Goal: Information Seeking & Learning: Check status

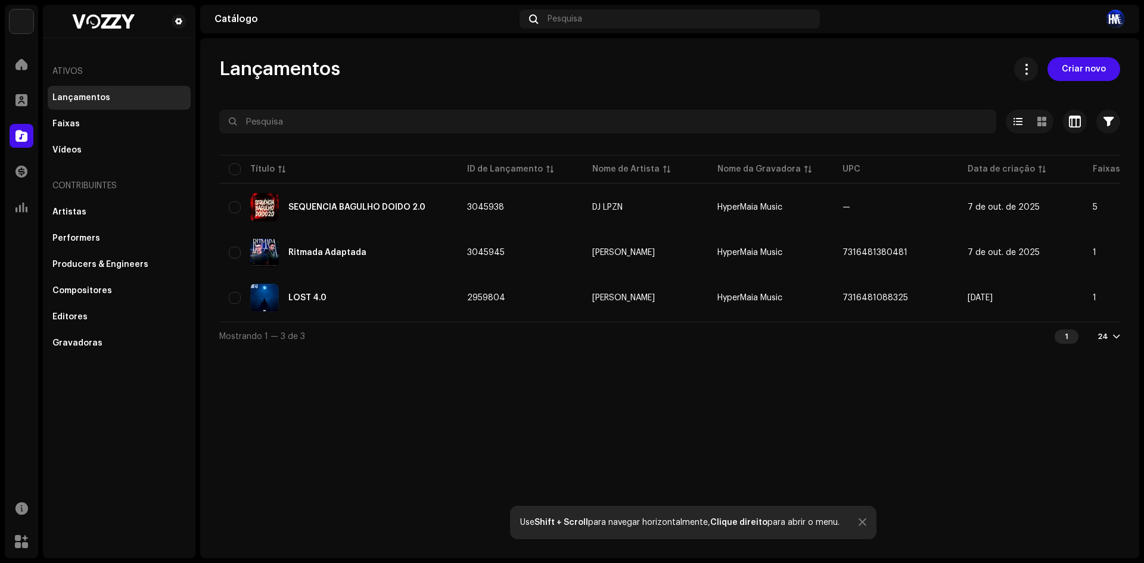
click at [624, 263] on td "[PERSON_NAME]" at bounding box center [645, 252] width 125 height 43
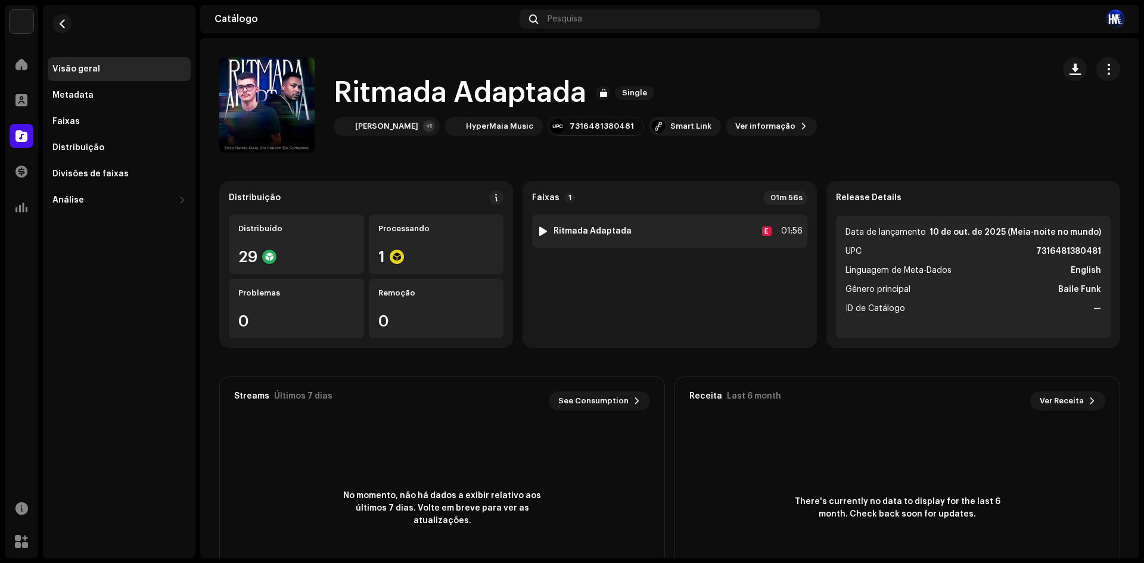
click at [607, 229] on strong "Ritmada Adaptada" at bounding box center [593, 231] width 78 height 10
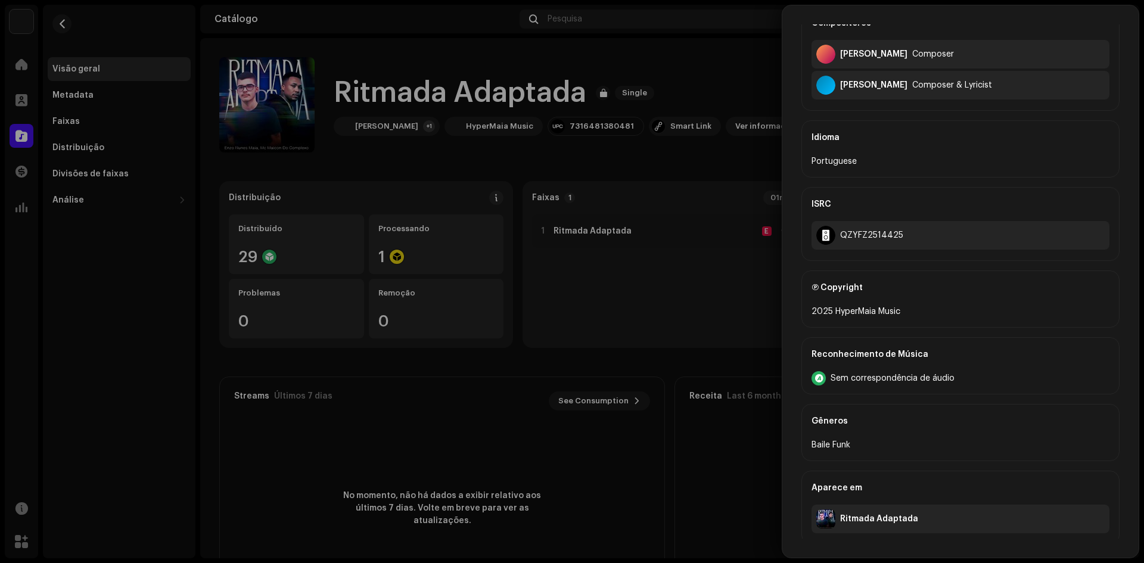
scroll to position [337, 0]
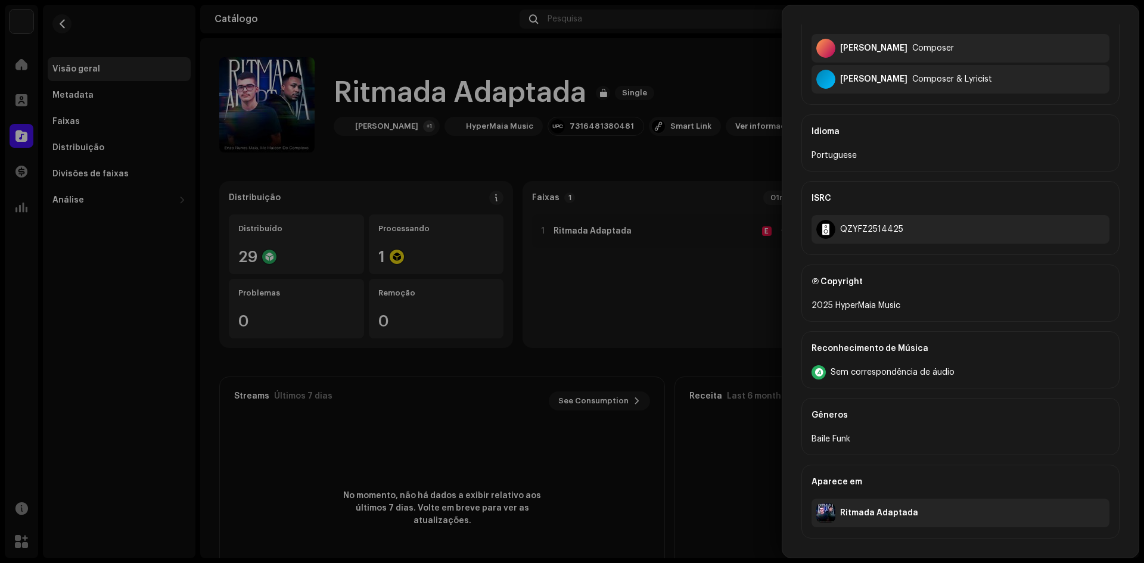
click at [697, 327] on div at bounding box center [572, 281] width 1144 height 563
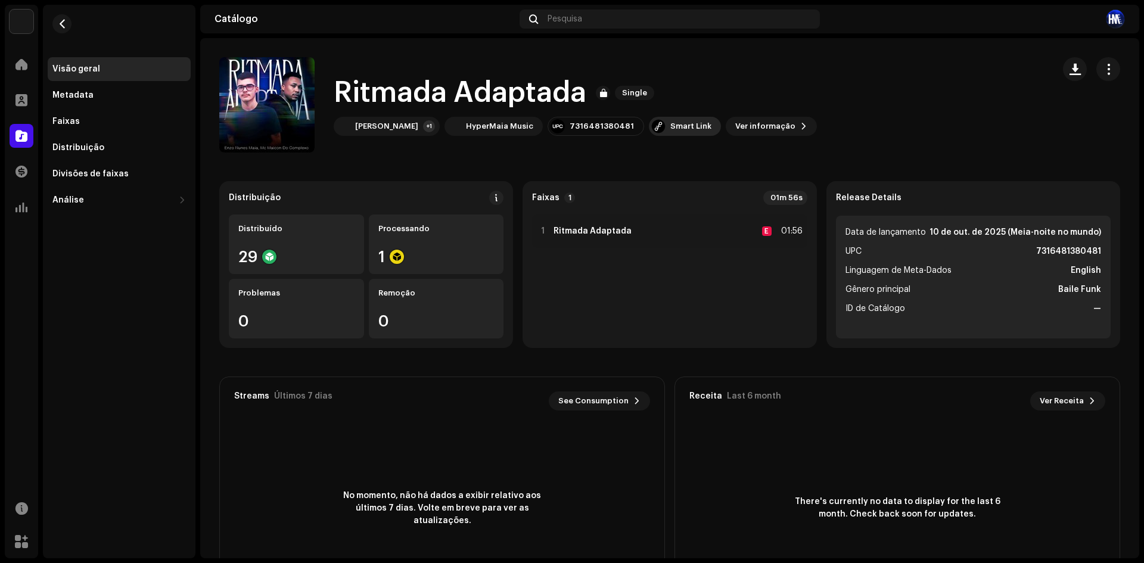
click at [670, 124] on div "Smart Link" at bounding box center [690, 127] width 41 height 10
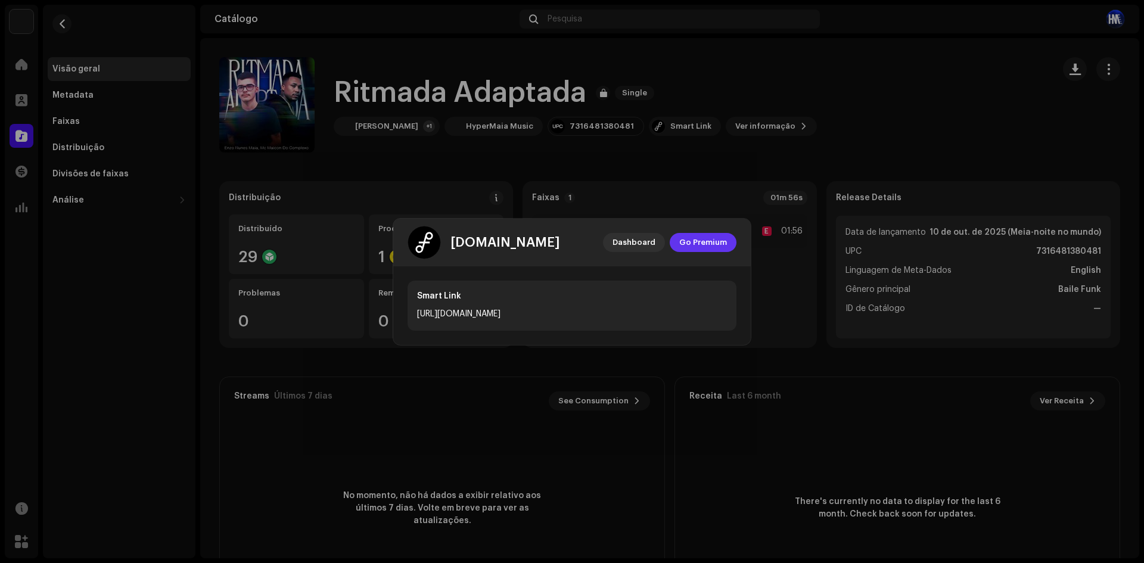
click at [698, 250] on span "Go Premium" at bounding box center [703, 243] width 48 height 24
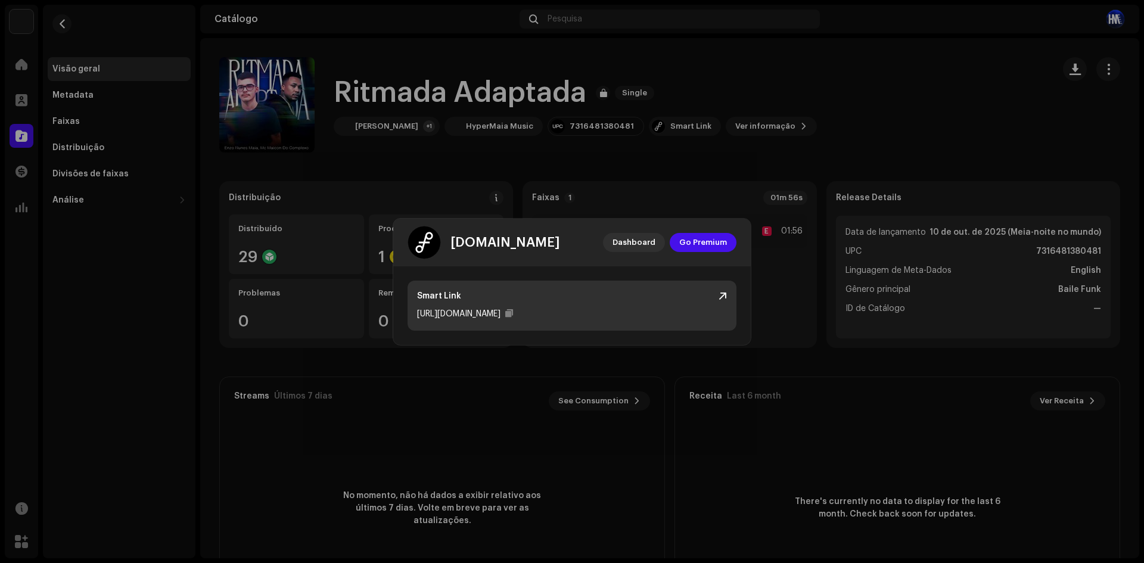
click at [681, 286] on div "Smart Link [URL][DOMAIN_NAME]" at bounding box center [572, 306] width 329 height 50
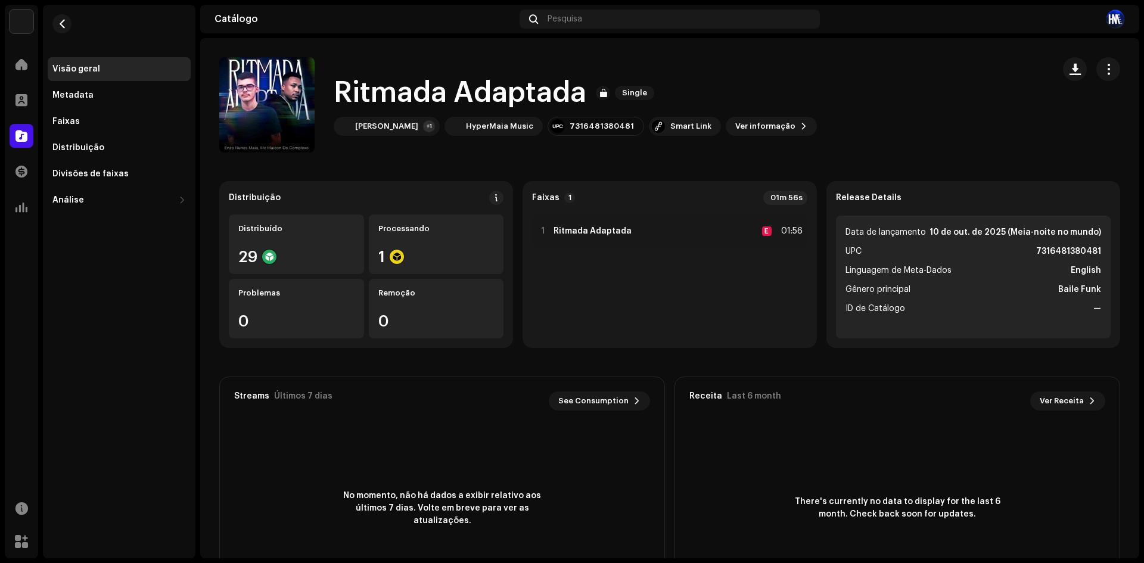
click at [624, 138] on div "[DOMAIN_NAME] Dashboard Go Premium Smart Link [URL][DOMAIN_NAME]" at bounding box center [572, 281] width 1144 height 563
click at [771, 116] on div "Ritmada Adaptada Single [PERSON_NAME] +1 HyperMaia Music 7316481380481 Smart Li…" at bounding box center [575, 105] width 483 height 62
click at [763, 135] on span "Ver informação" at bounding box center [765, 126] width 60 height 24
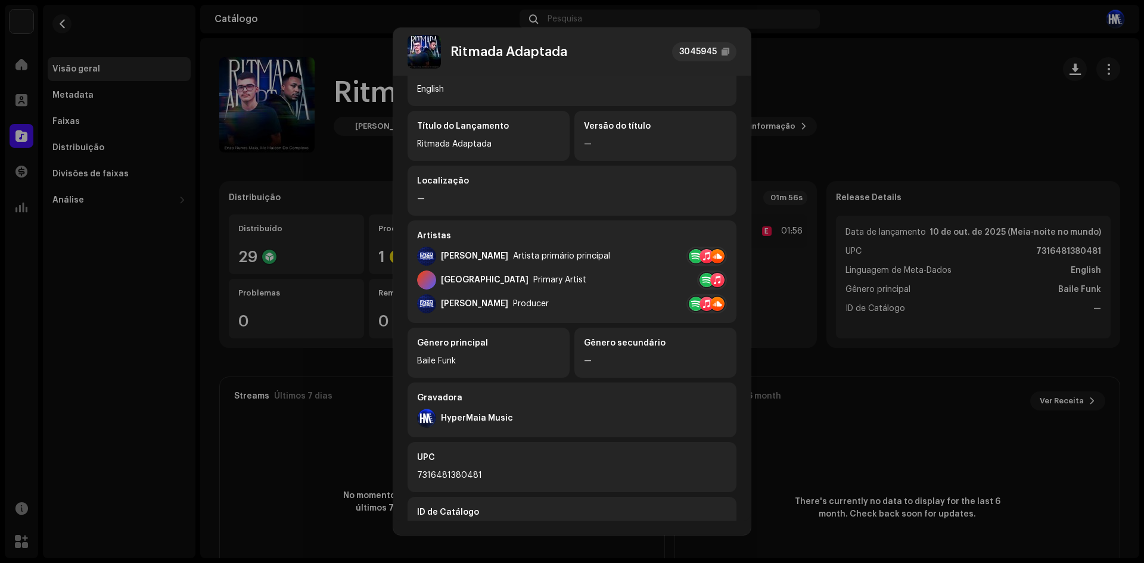
scroll to position [0, 0]
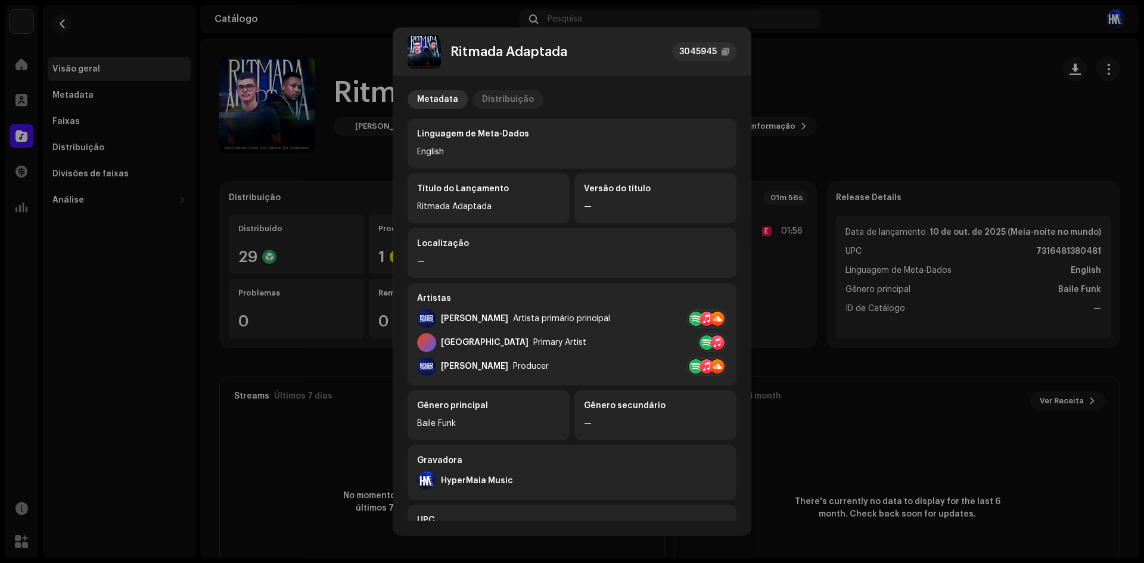
click at [524, 95] on div "Distribuição" at bounding box center [508, 99] width 52 height 19
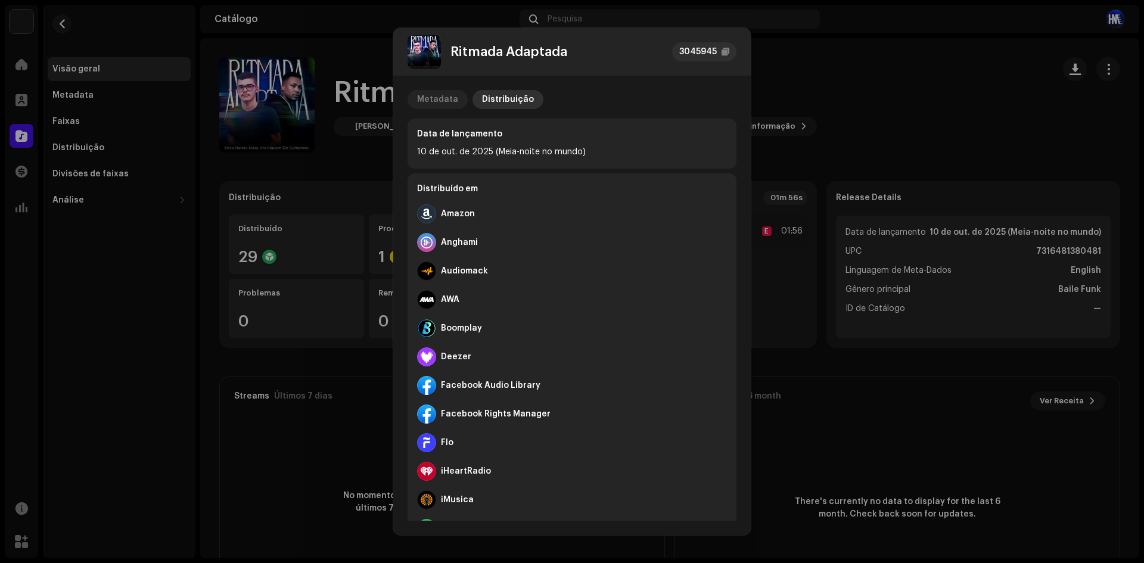
click at [437, 99] on div "Metadata" at bounding box center [437, 99] width 41 height 19
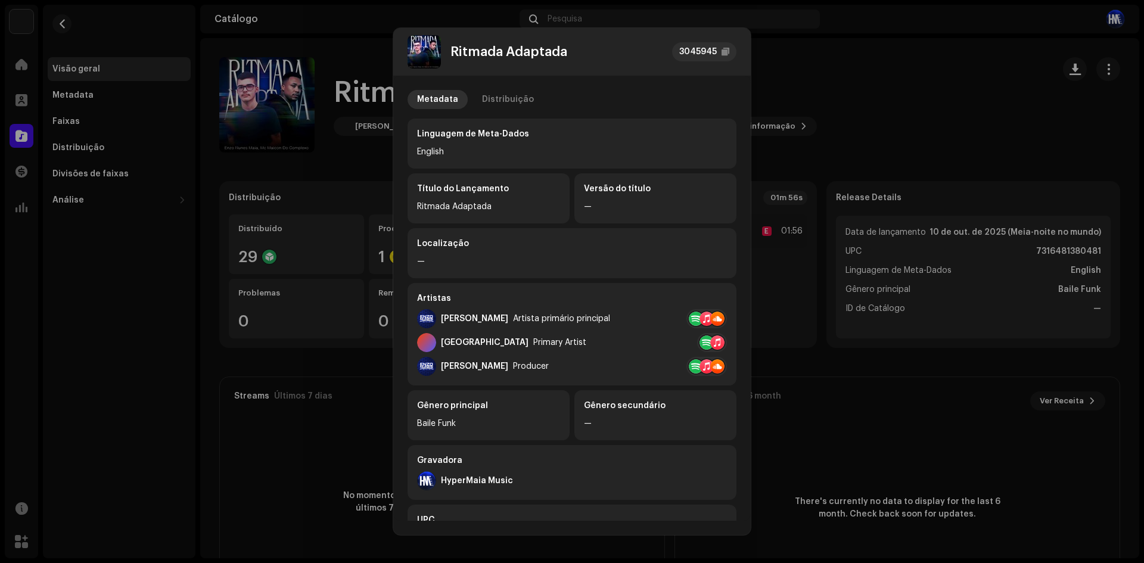
click at [713, 368] on div at bounding box center [717, 366] width 14 height 14
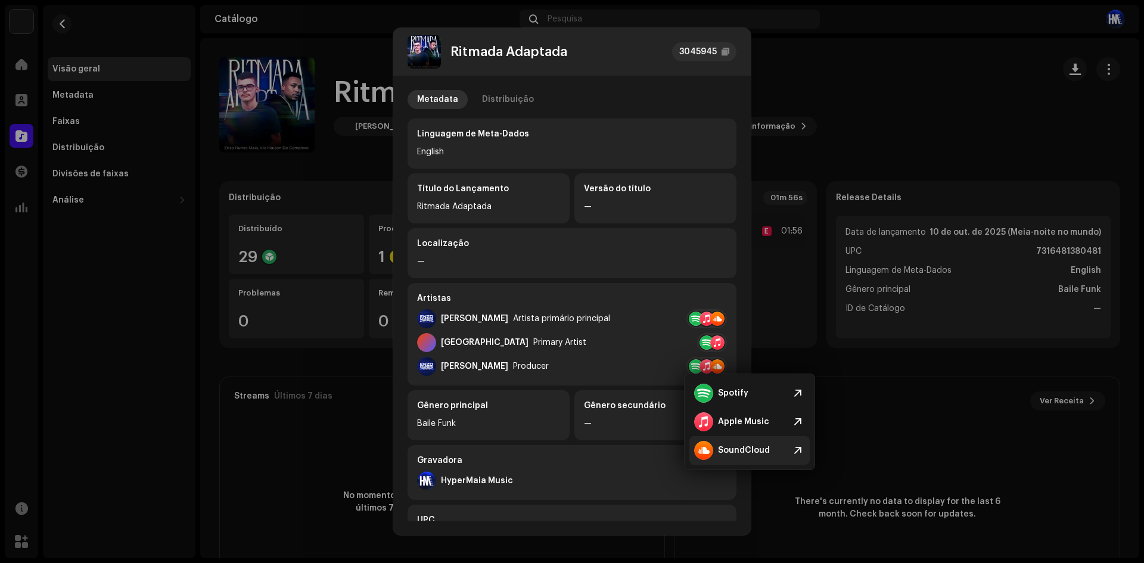
click at [748, 442] on div "SoundCloud" at bounding box center [732, 450] width 76 height 19
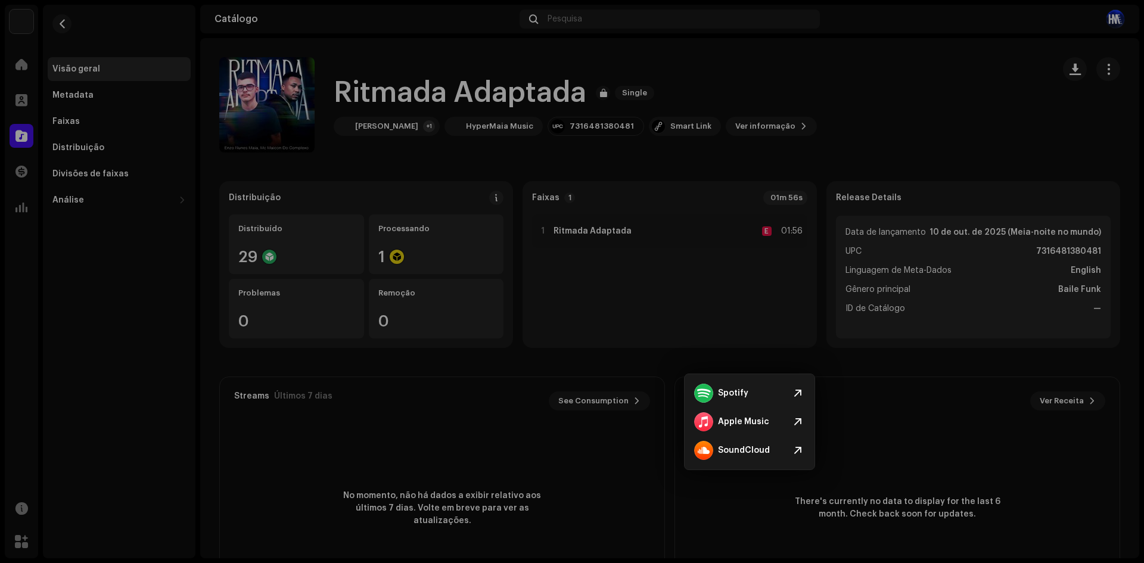
click at [888, 265] on div "Ritmada Adaptada 3045945 Metadata Distribuição Linguagem de Meta-Dados English …" at bounding box center [572, 281] width 1144 height 563
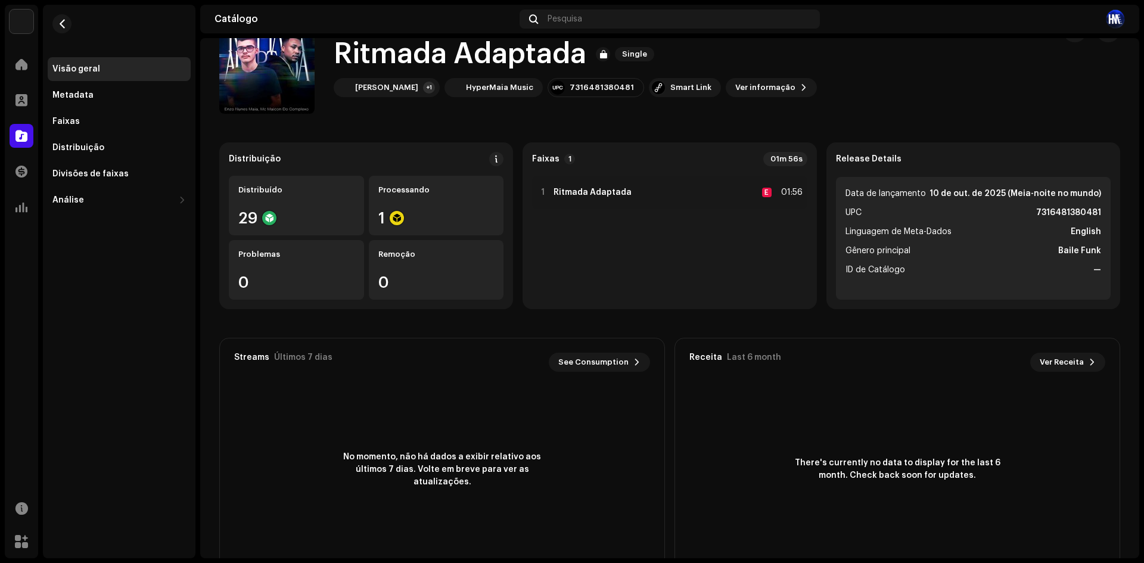
scroll to position [76, 0]
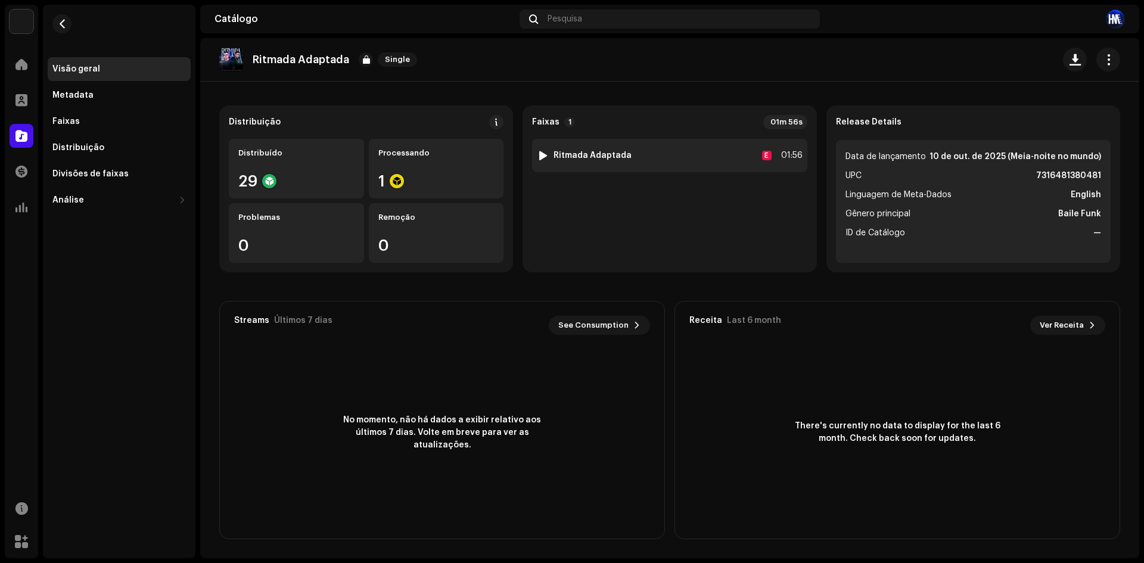
click at [540, 157] on div at bounding box center [543, 156] width 9 height 10
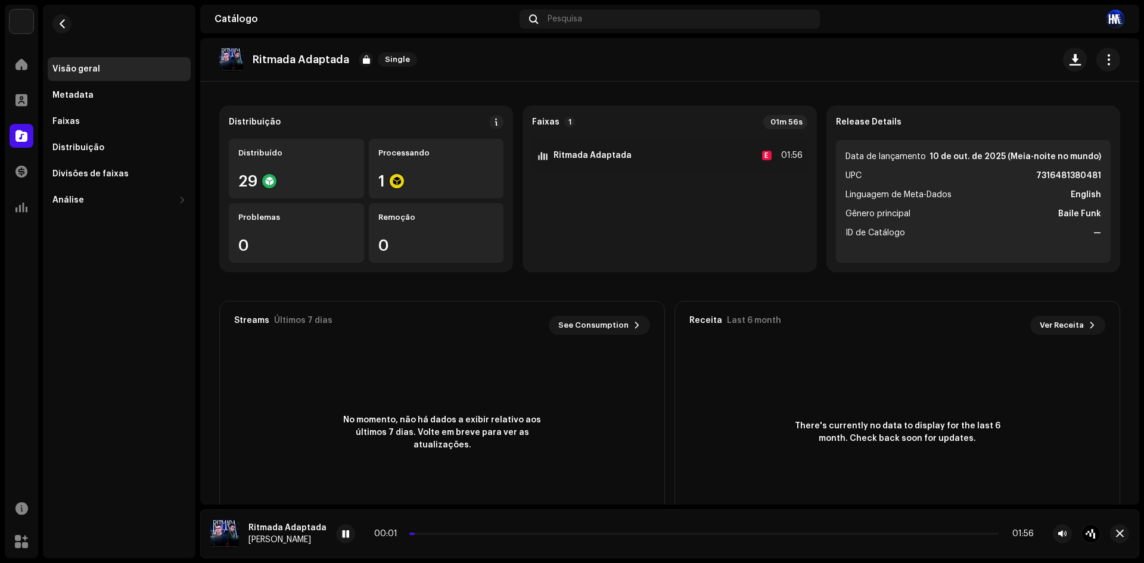
scroll to position [0, 0]
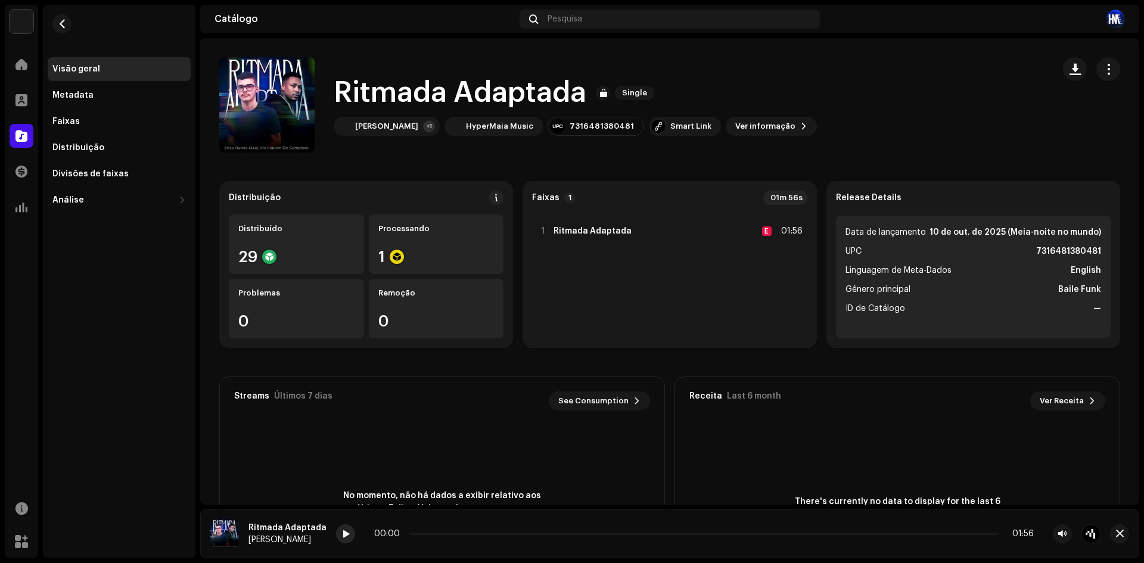
click at [340, 539] on div at bounding box center [345, 533] width 19 height 19
click at [472, 222] on div "Processando 1" at bounding box center [436, 245] width 135 height 60
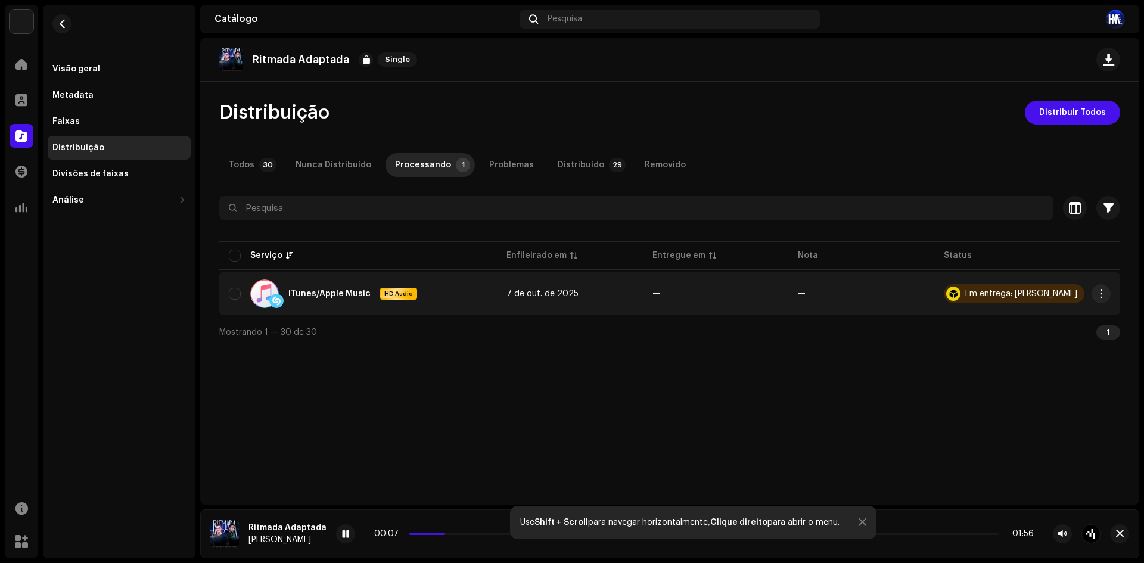
click at [1055, 293] on div "Em entrega: [PERSON_NAME]" at bounding box center [1021, 294] width 112 height 8
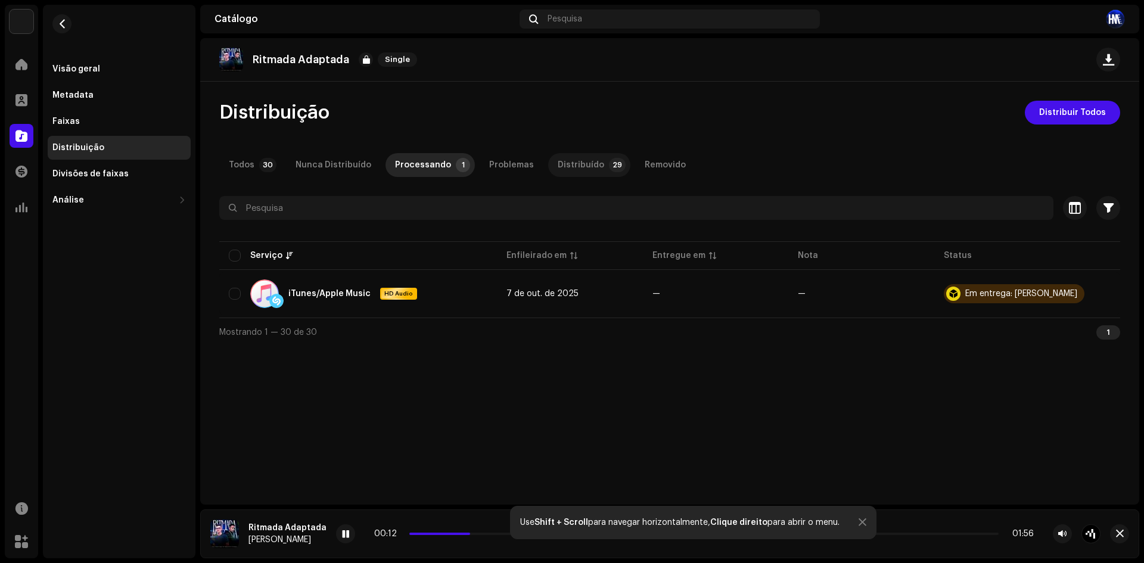
click at [563, 170] on div "Distribuído" at bounding box center [581, 165] width 46 height 24
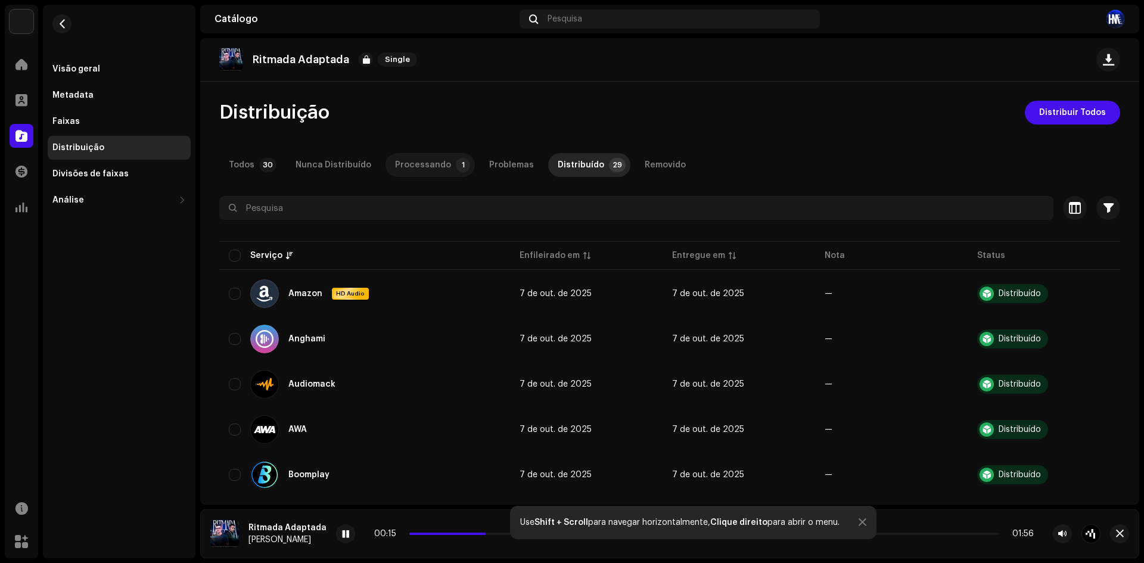
click at [407, 167] on div "Processando" at bounding box center [423, 165] width 56 height 24
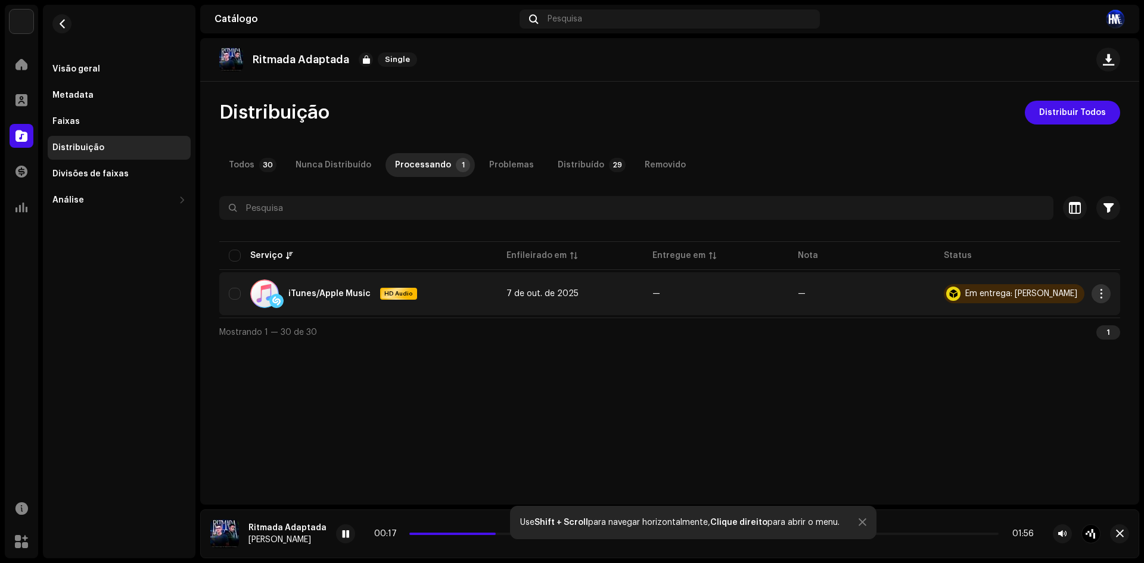
click at [1105, 294] on span "button" at bounding box center [1101, 294] width 9 height 10
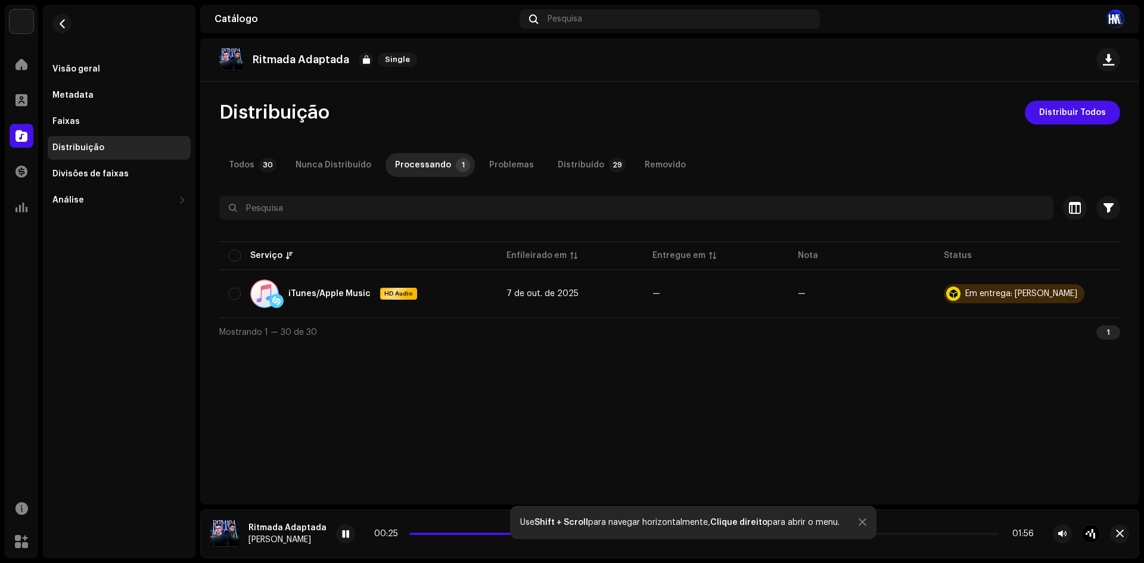
click at [83, 157] on div "Distribuição" at bounding box center [119, 148] width 143 height 24
click at [76, 175] on div "Divisões de faixas" at bounding box center [90, 174] width 76 height 10
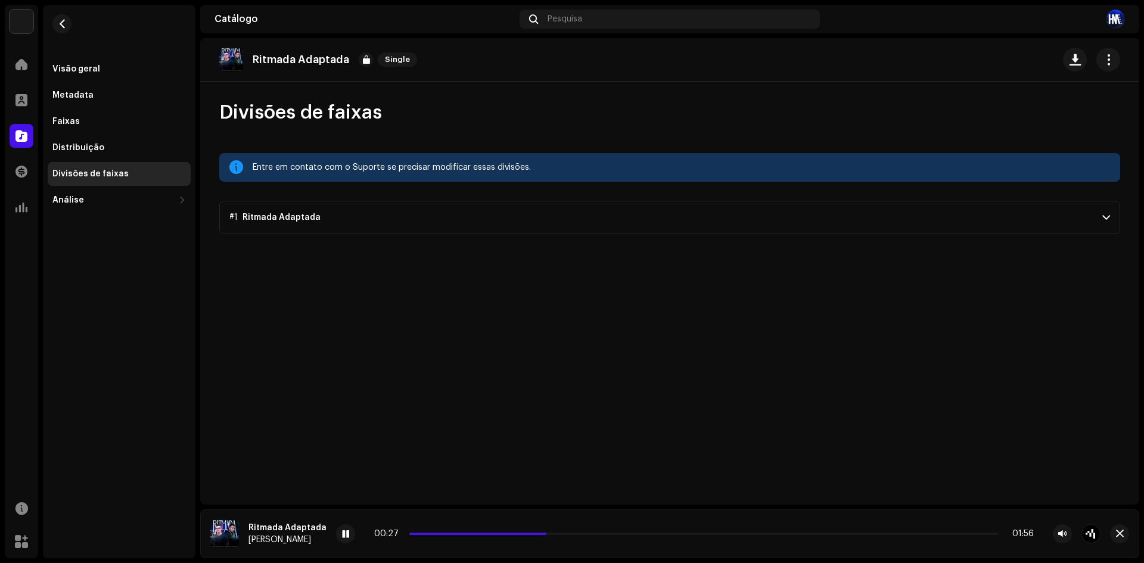
click at [578, 209] on p-accordion-header "#1 [PERSON_NAME]" at bounding box center [669, 217] width 901 height 33
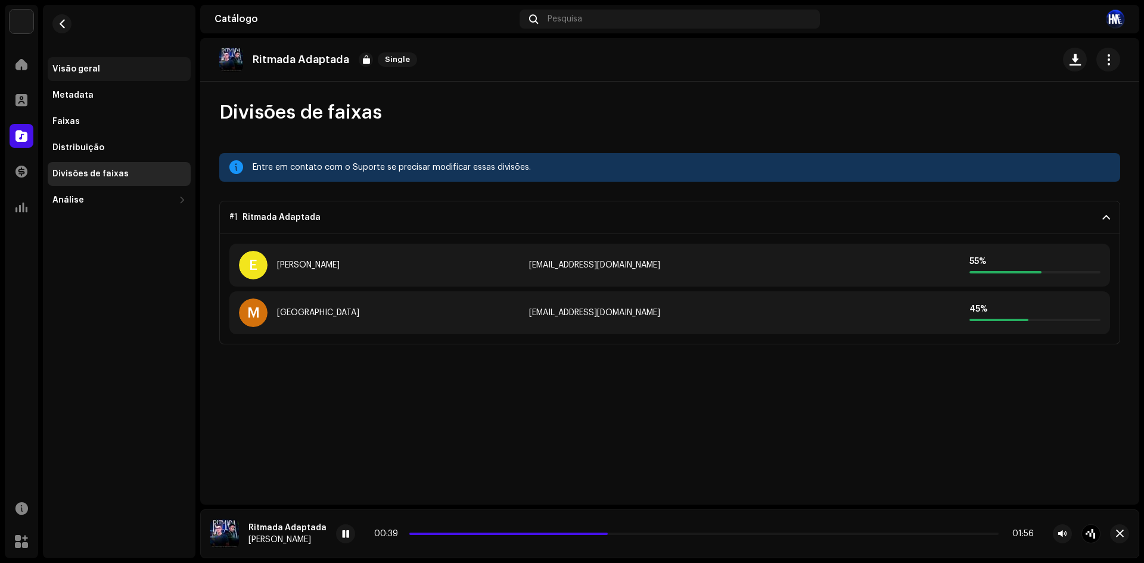
click at [129, 59] on div "Visão geral" at bounding box center [119, 69] width 143 height 24
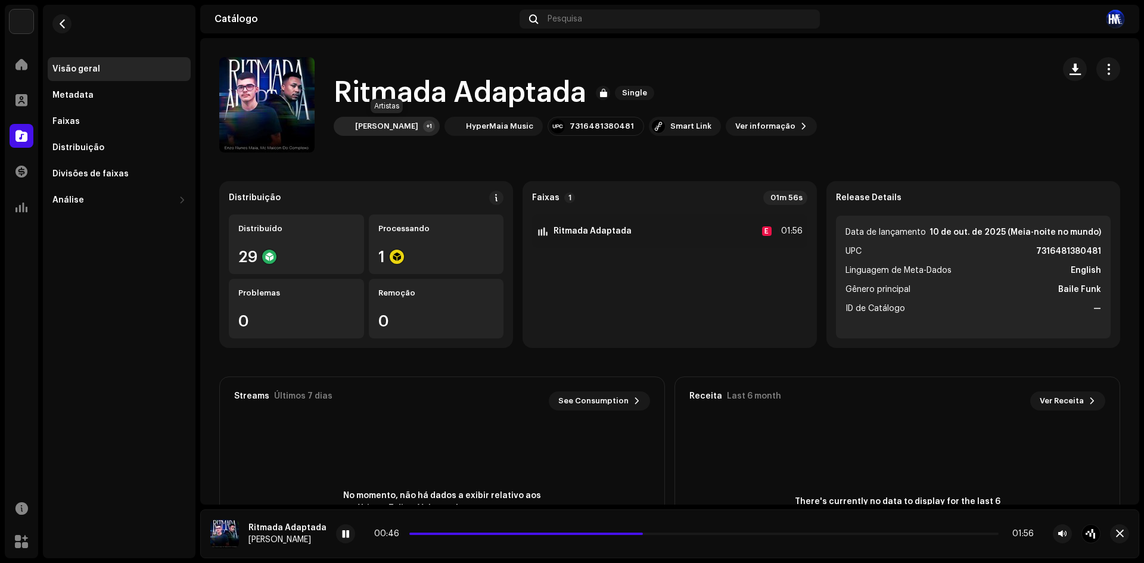
click at [437, 125] on div "[PERSON_NAME] +1" at bounding box center [387, 126] width 106 height 19
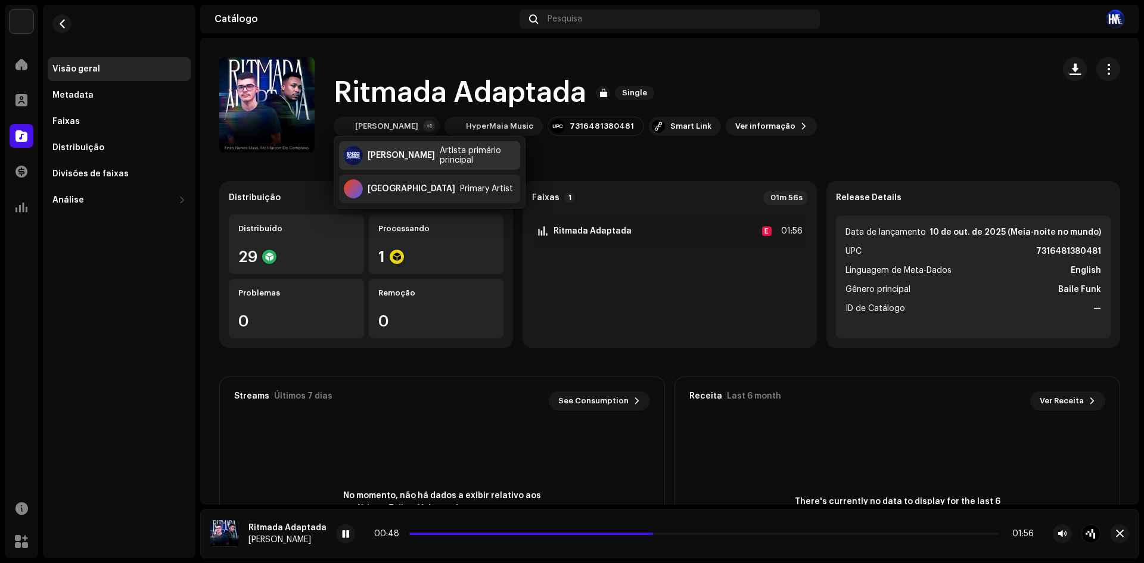
click at [481, 156] on div "Artista primário principal" at bounding box center [478, 155] width 76 height 19
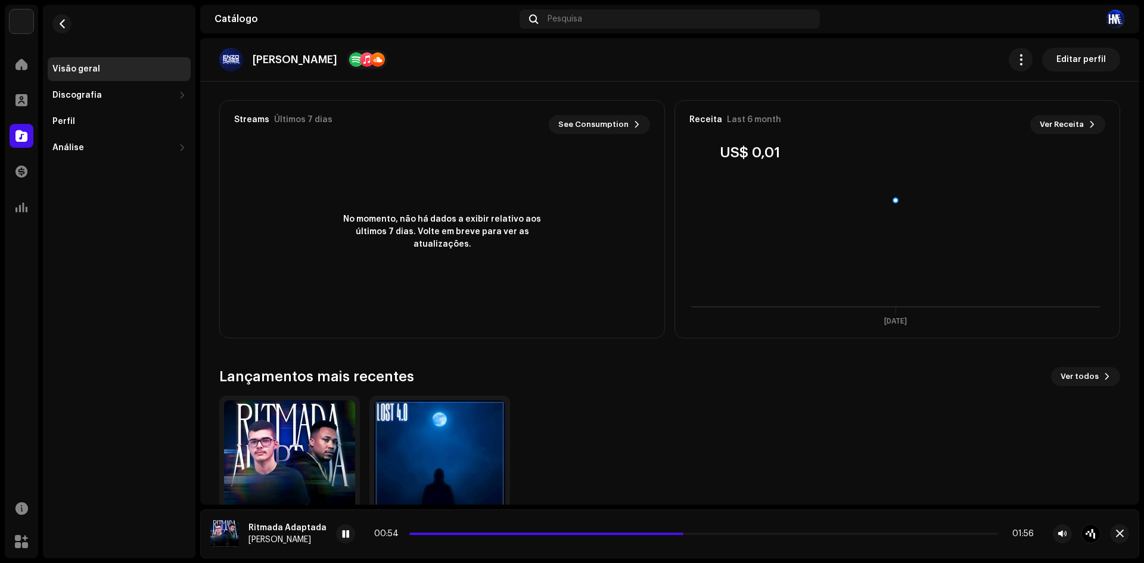
scroll to position [359, 0]
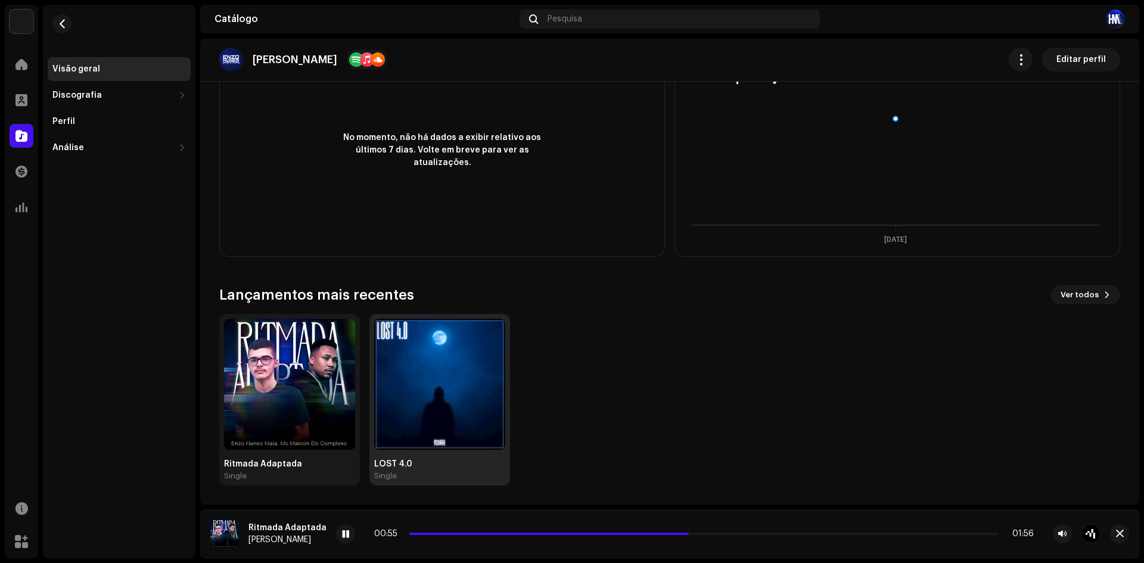
click at [401, 365] on img at bounding box center [439, 384] width 131 height 131
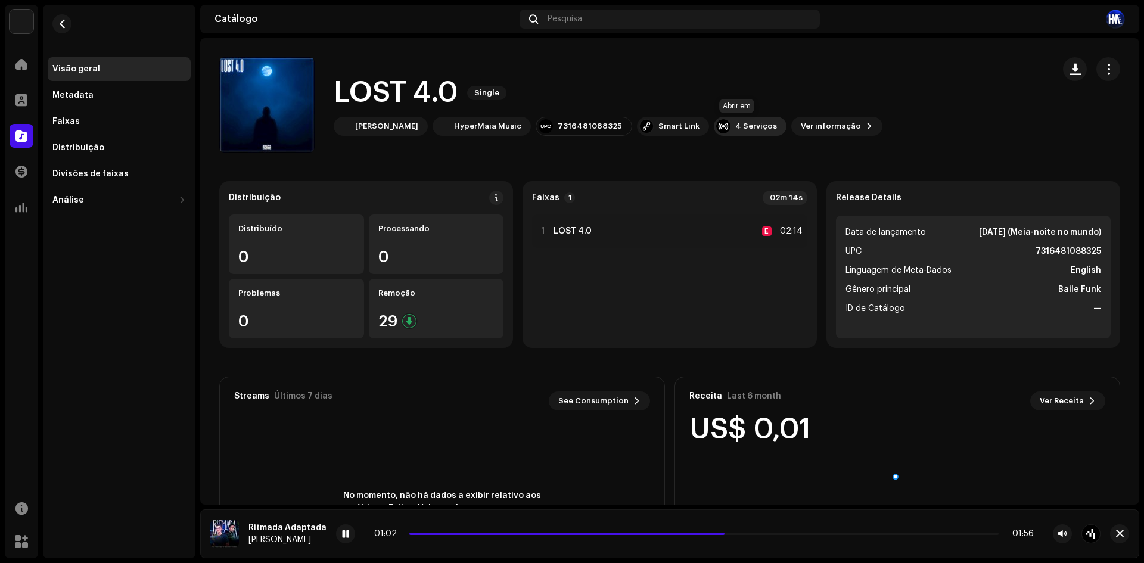
click at [764, 123] on div "4 Serviços" at bounding box center [750, 126] width 73 height 19
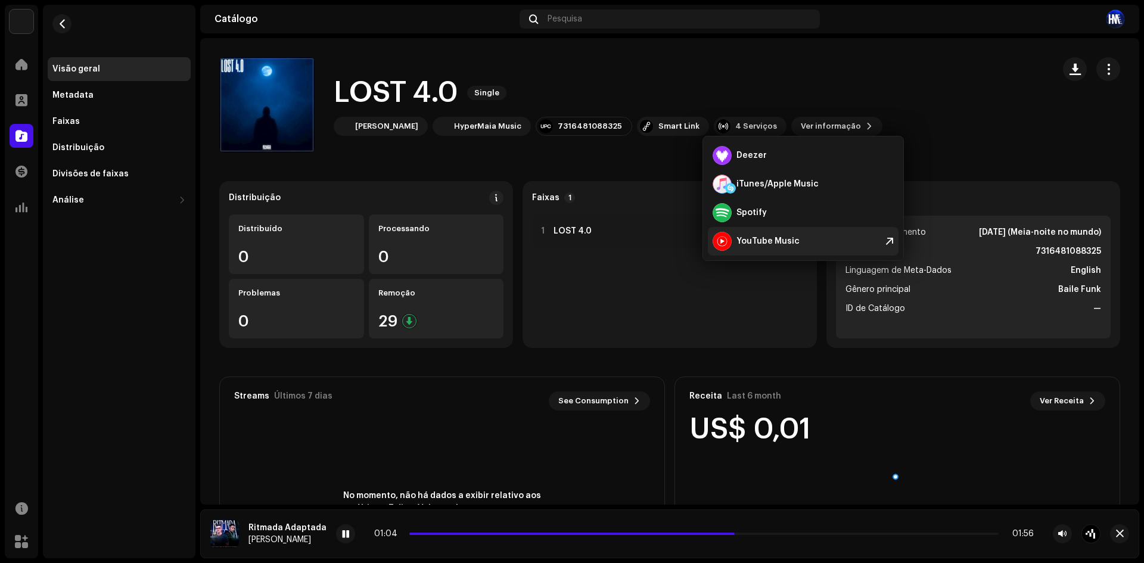
click at [768, 245] on div "YouTube Music" at bounding box center [767, 242] width 63 height 10
click at [779, 66] on div "LOST 4.0 Single [PERSON_NAME] Music 7316481088325 Smart Link 4 Serviços Ver inf…" at bounding box center [631, 104] width 825 height 95
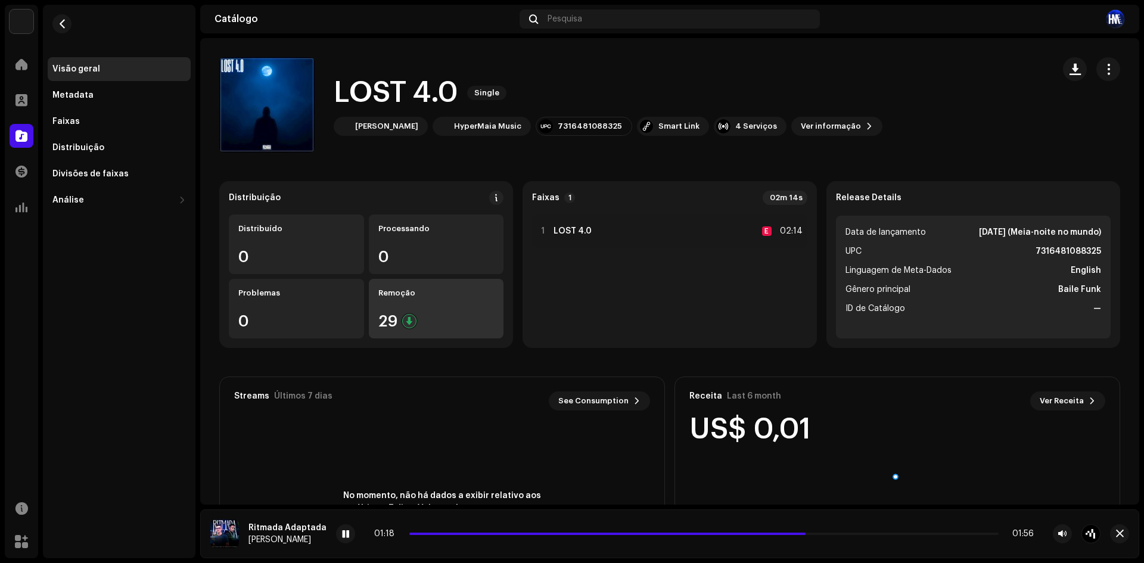
click at [392, 296] on div "Remoção" at bounding box center [436, 293] width 116 height 10
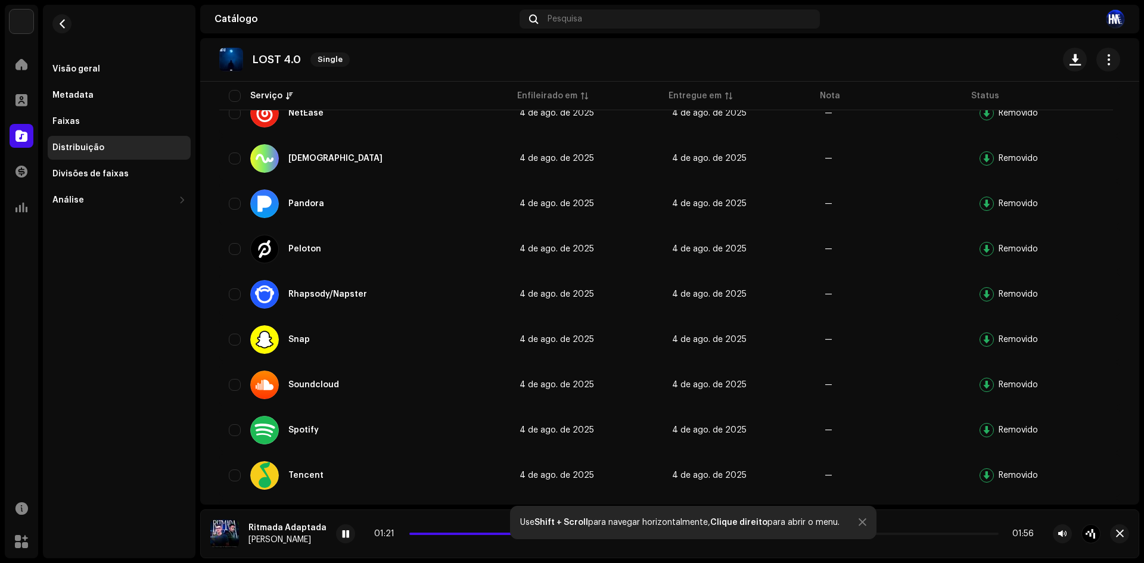
scroll to position [1112, 0]
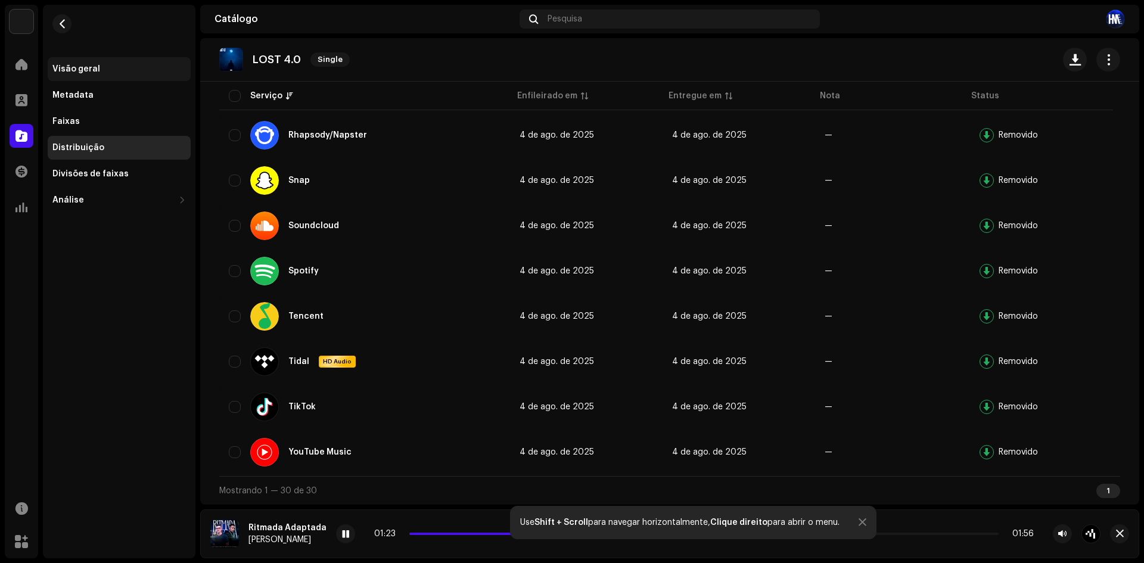
click at [136, 73] on div "Visão geral" at bounding box center [118, 69] width 133 height 10
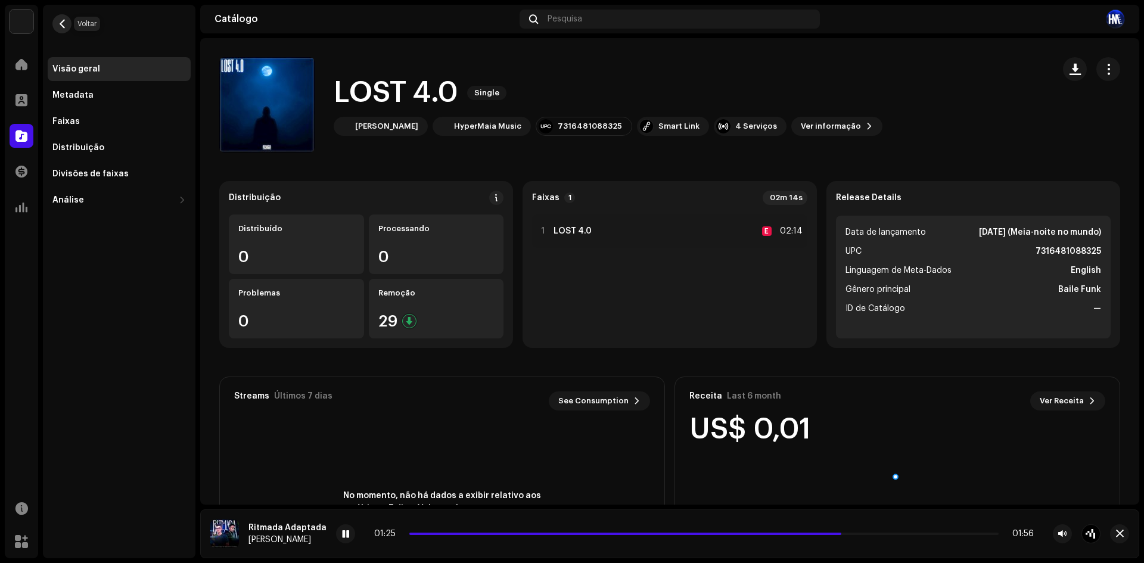
click at [61, 23] on span "button" at bounding box center [62, 24] width 9 height 10
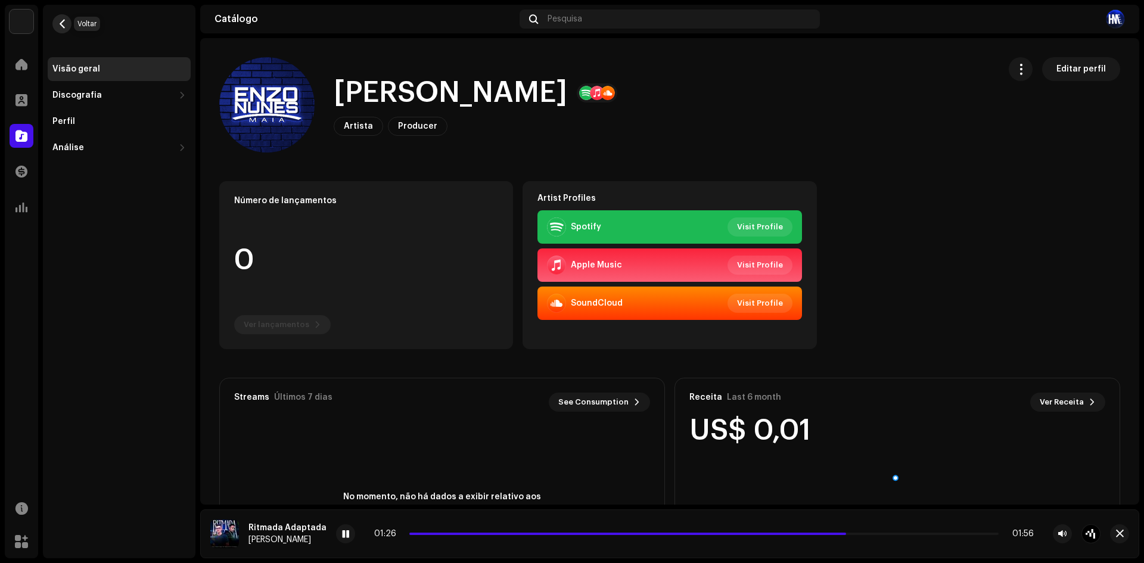
click at [60, 27] on span "button" at bounding box center [62, 24] width 9 height 10
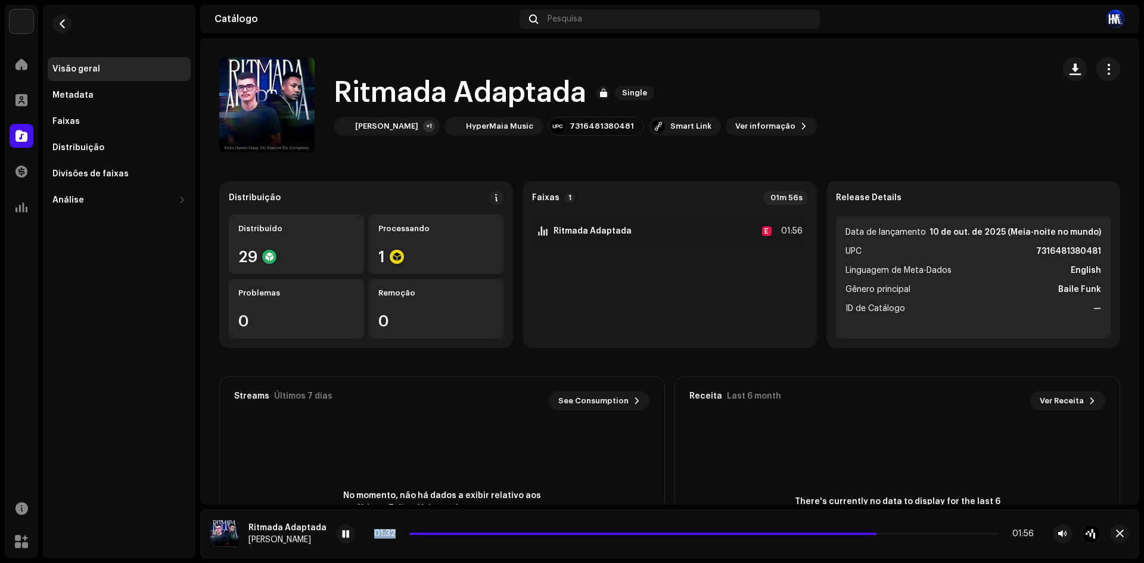
drag, startPoint x: 412, startPoint y: 534, endPoint x: 384, endPoint y: 534, distance: 28.6
click at [384, 534] on div "01:32 01:56" at bounding box center [704, 534] width 660 height 10
click at [390, 534] on div "01:33" at bounding box center [389, 534] width 30 height 10
click at [409, 533] on span at bounding box center [647, 534] width 477 height 2
click at [60, 23] on span "button" at bounding box center [62, 24] width 9 height 10
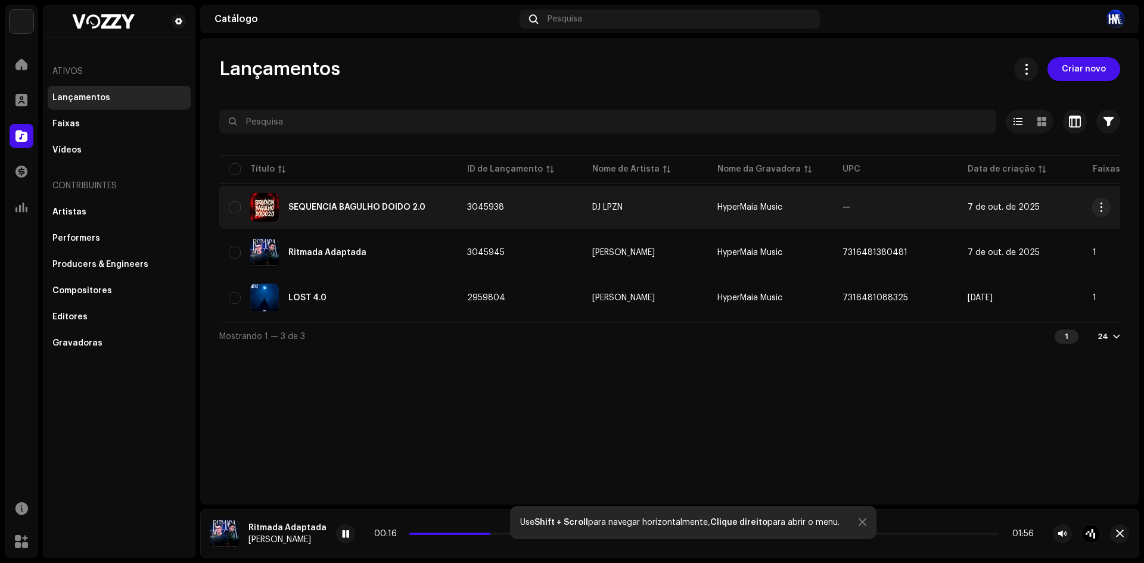
click at [396, 203] on div "SEQUENCIA BAGULHO DOIDO 2.0" at bounding box center [338, 207] width 219 height 29
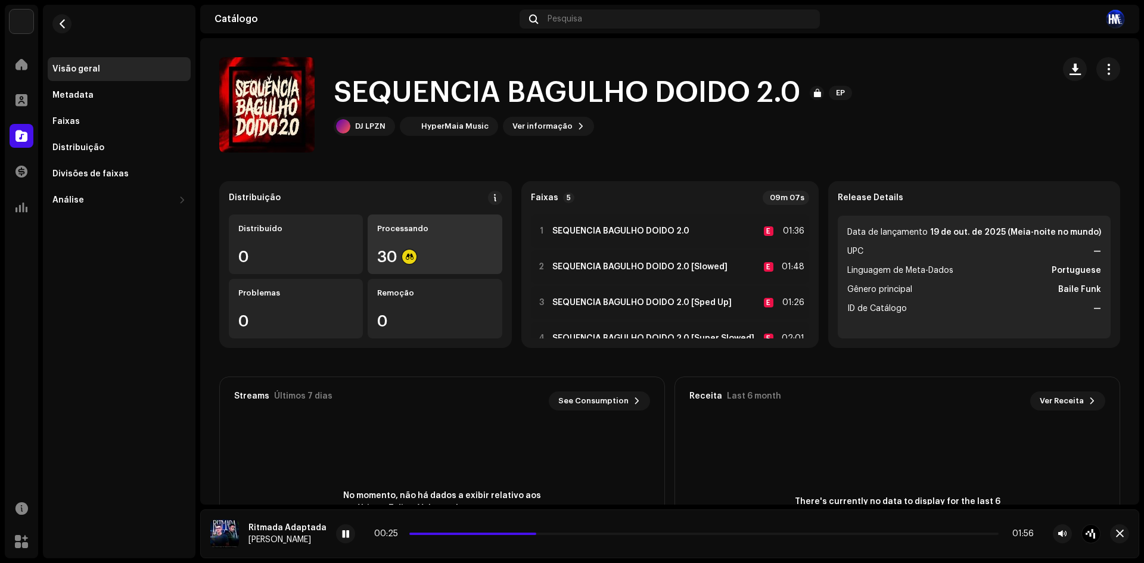
click at [462, 253] on div "30" at bounding box center [434, 256] width 115 height 15
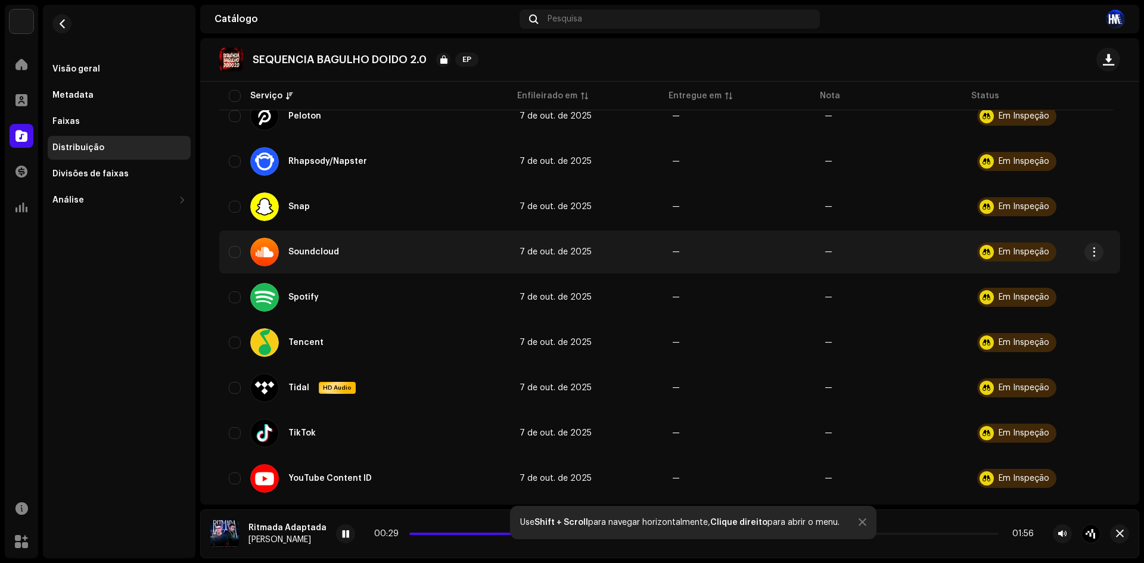
scroll to position [1158, 0]
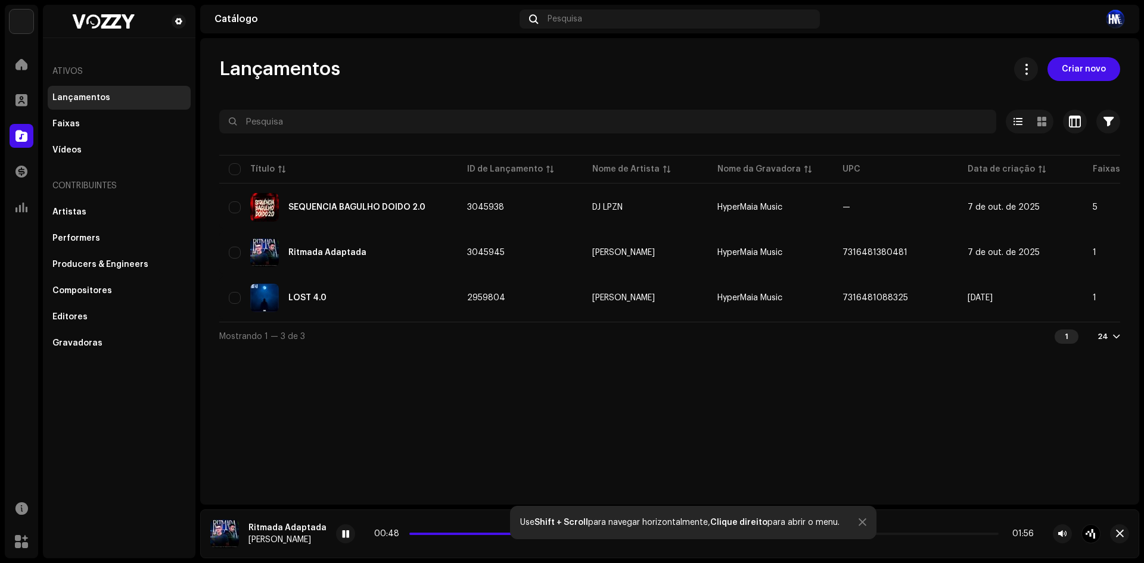
click at [545, 449] on div "Lançamentos Criar novo Selecionado 0 Selecionar todos 3 Opções Filtros Status d…" at bounding box center [669, 271] width 939 height 467
click at [97, 347] on div "Gravadoras" at bounding box center [77, 343] width 50 height 10
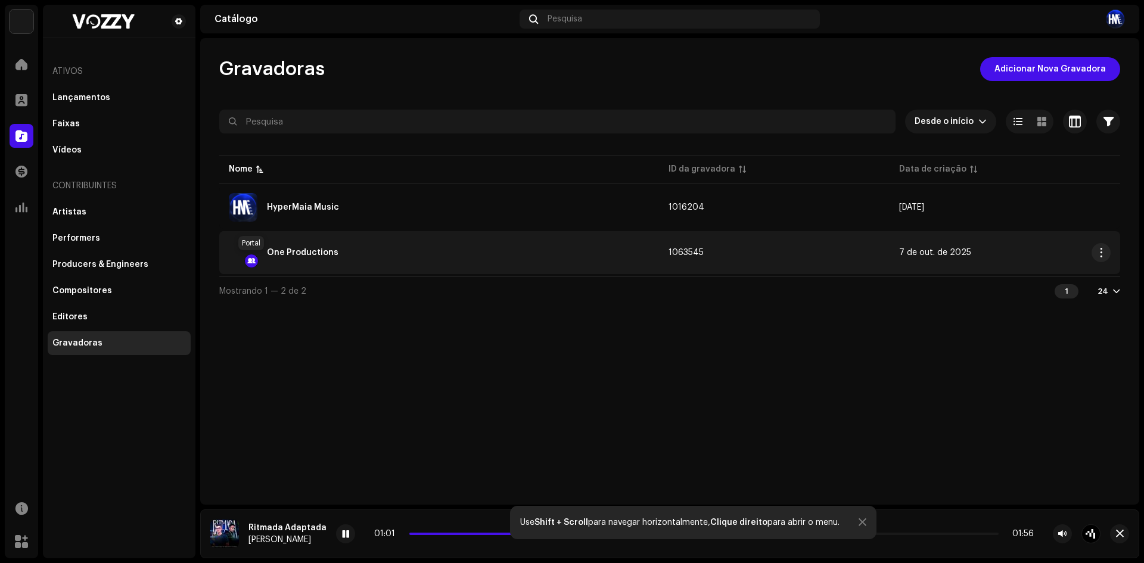
click at [249, 262] on div at bounding box center [251, 261] width 14 height 14
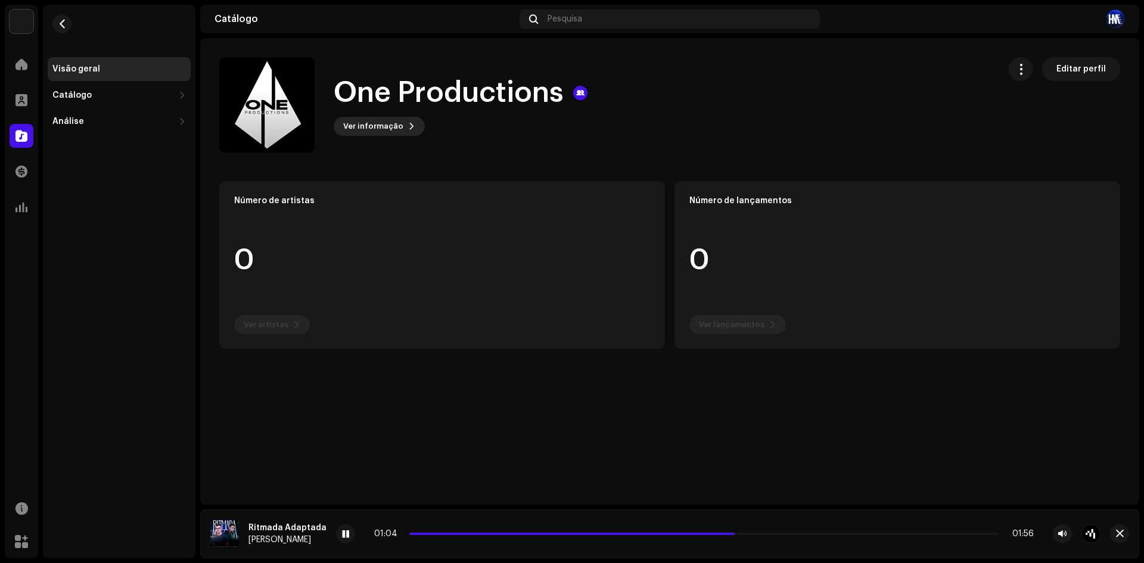
click at [373, 130] on span "Ver informação" at bounding box center [373, 126] width 60 height 24
click at [695, 84] on div "One Productions 1063545 Descrição —" at bounding box center [572, 281] width 1144 height 563
click at [582, 93] on div at bounding box center [580, 93] width 14 height 14
click at [1032, 77] on button "button" at bounding box center [1021, 69] width 24 height 24
click at [1038, 98] on span "Gerenciar Acesso" at bounding box center [1060, 99] width 76 height 10
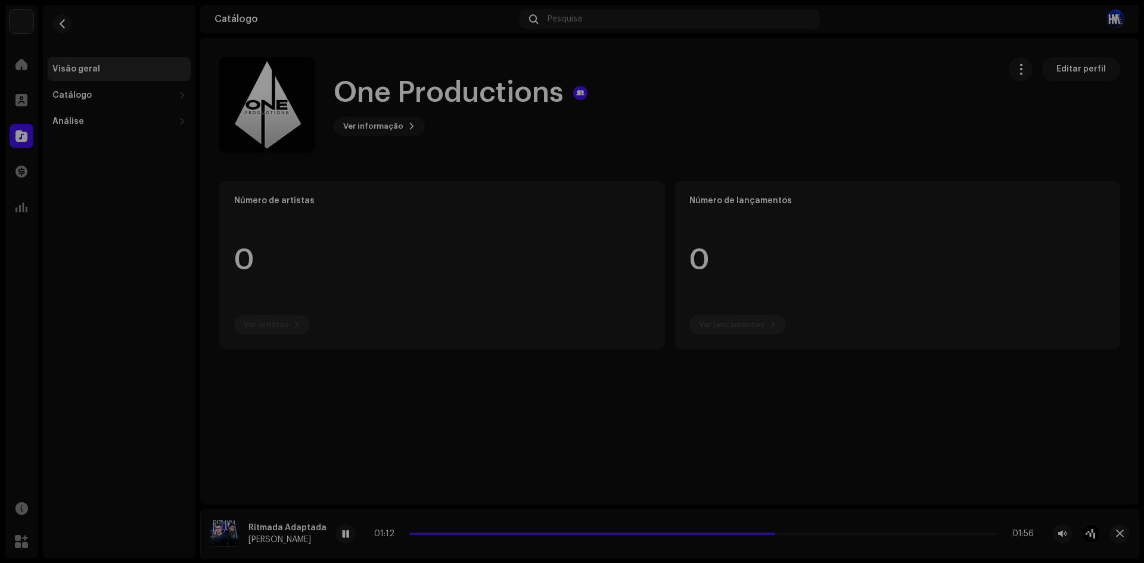
click at [1063, 209] on div "One Productions Portal de Gravadora Invite Member Member Email Last Active Stat…" at bounding box center [572, 281] width 1144 height 563
